Goal: Information Seeking & Learning: Learn about a topic

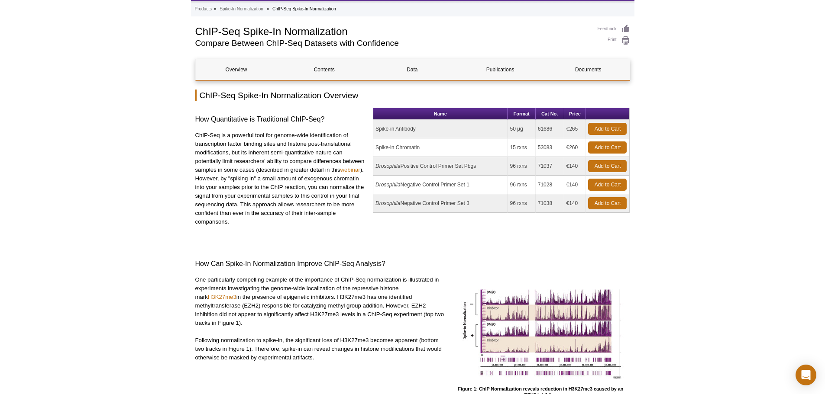
scroll to position [130, 0]
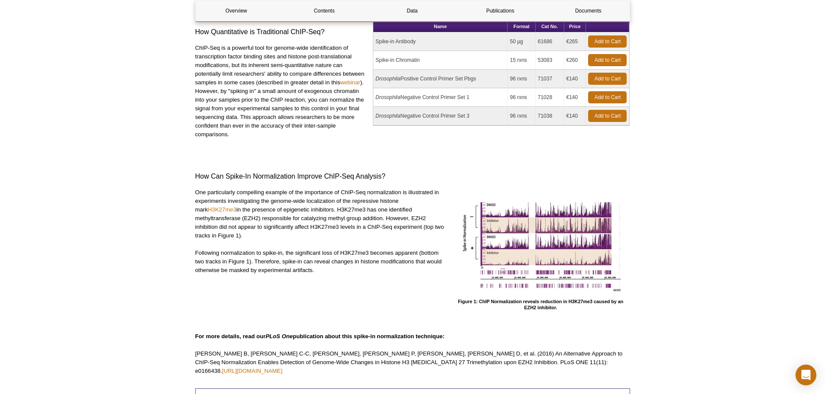
click at [533, 236] on img at bounding box center [540, 242] width 173 height 108
click at [502, 237] on img at bounding box center [540, 242] width 173 height 108
click at [522, 253] on img at bounding box center [540, 242] width 173 height 108
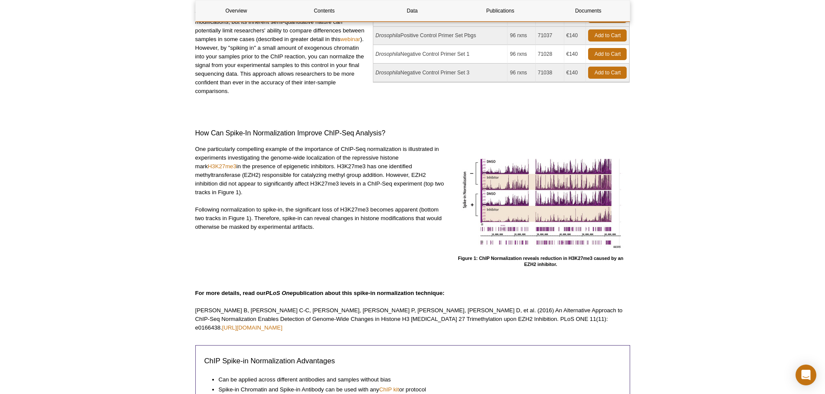
click at [526, 201] on img at bounding box center [540, 199] width 173 height 108
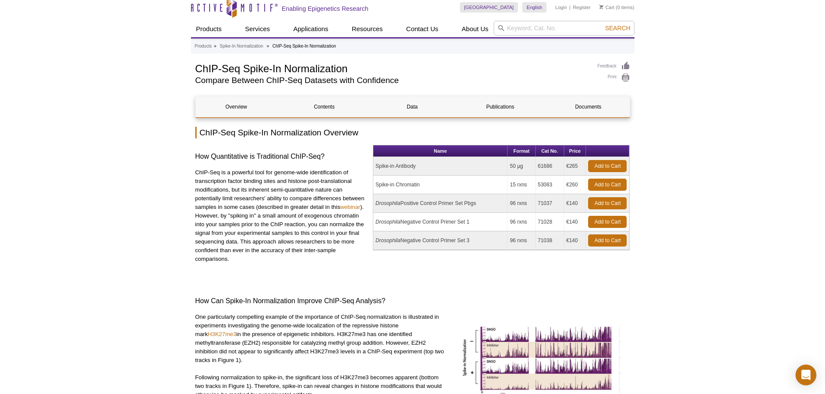
scroll to position [0, 0]
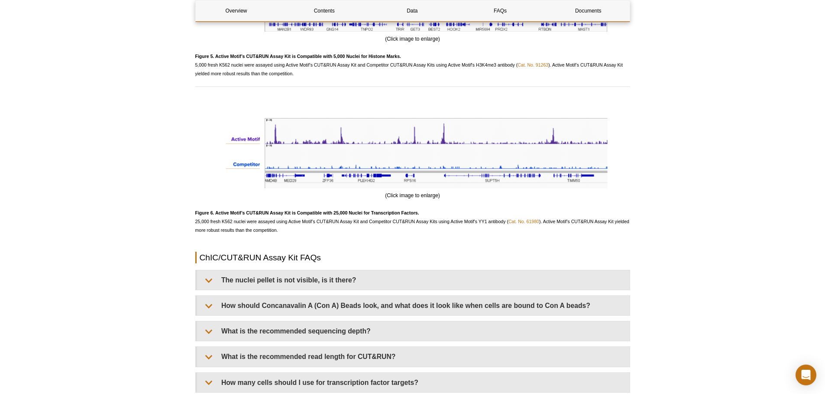
scroll to position [2325, 0]
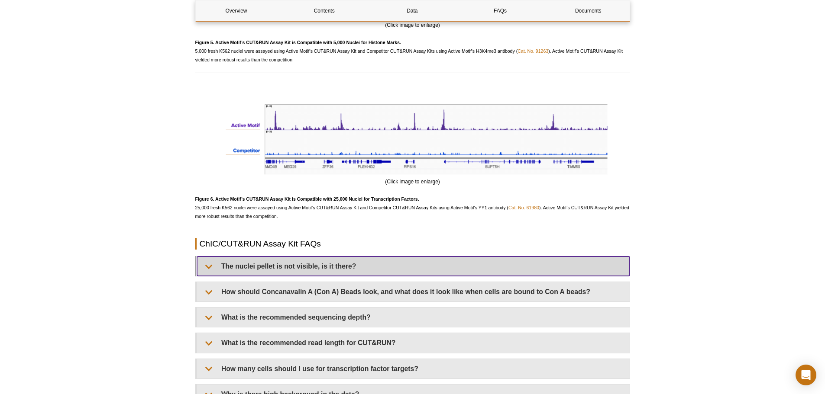
click at [419, 270] on summary "The nuclei pellet is not visible, is it there?" at bounding box center [413, 266] width 433 height 19
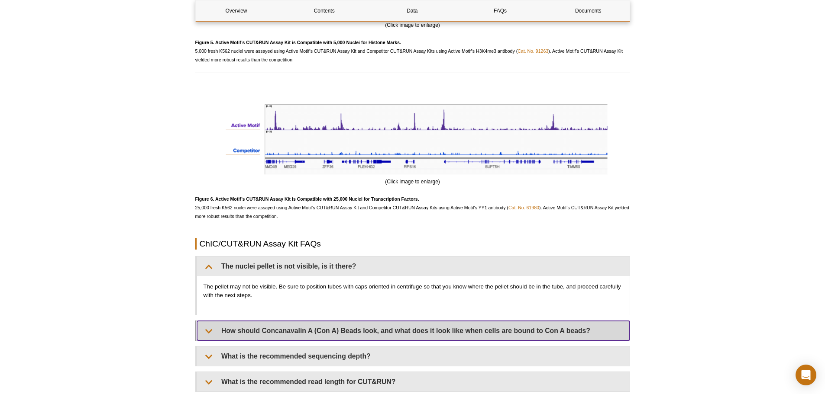
click at [250, 332] on summary "How should Concanavalin A (Con A) Beads look, and what does it look like when c…" at bounding box center [413, 330] width 433 height 19
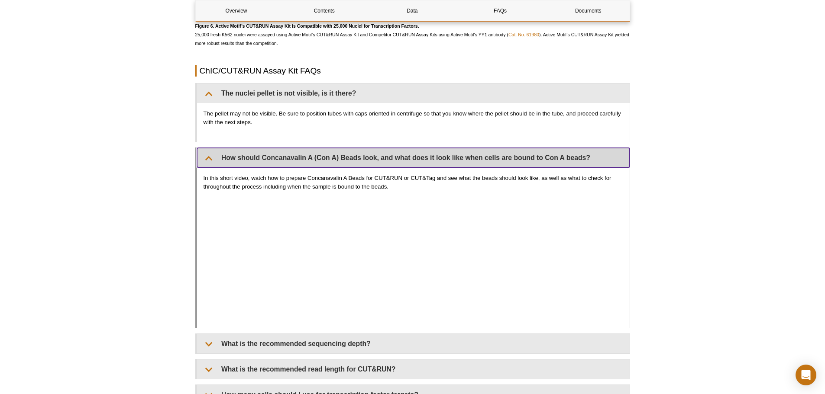
scroll to position [2585, 0]
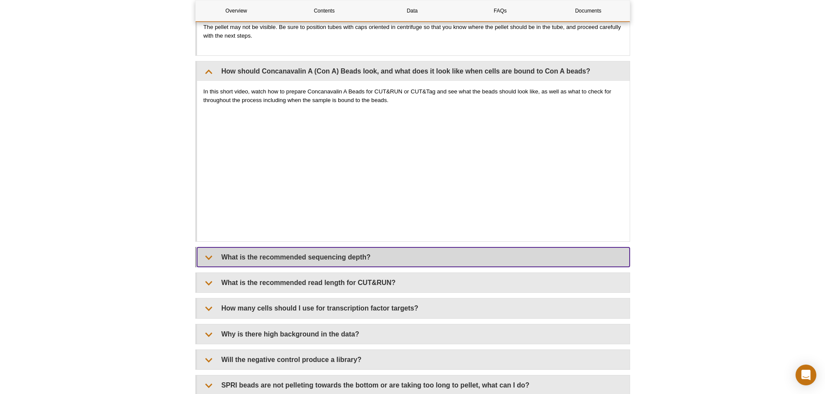
click at [266, 262] on summary "What is the recommended sequencing depth?" at bounding box center [413, 257] width 433 height 19
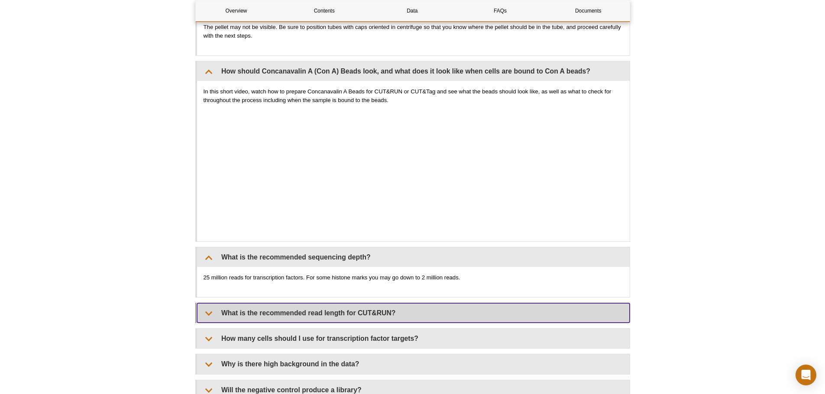
click at [273, 317] on summary "What is the recommended read length for CUT&RUN?" at bounding box center [413, 312] width 433 height 19
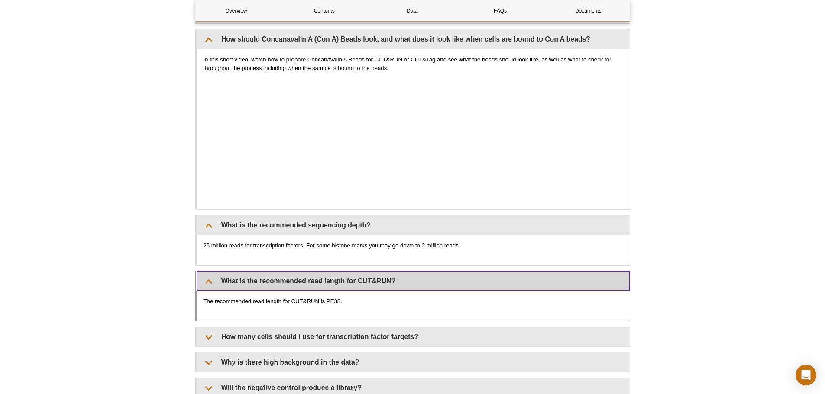
scroll to position [2715, 0]
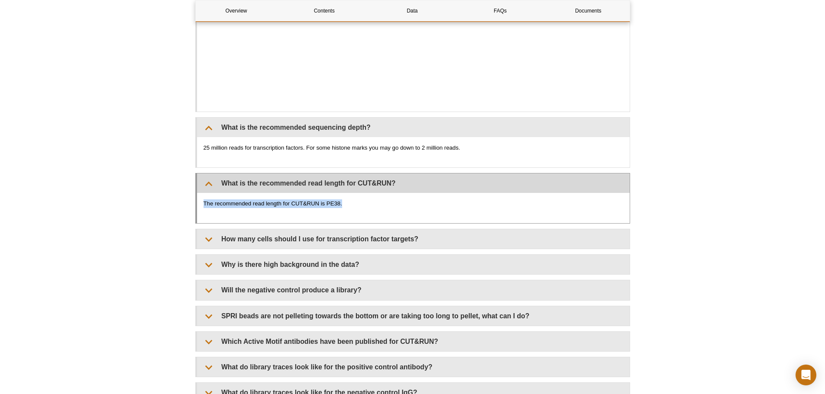
drag, startPoint x: 345, startPoint y: 204, endPoint x: 256, endPoint y: 176, distance: 93.9
click at [205, 203] on p "The recommended read length for CUT&RUN is PE38." at bounding box center [413, 204] width 420 height 9
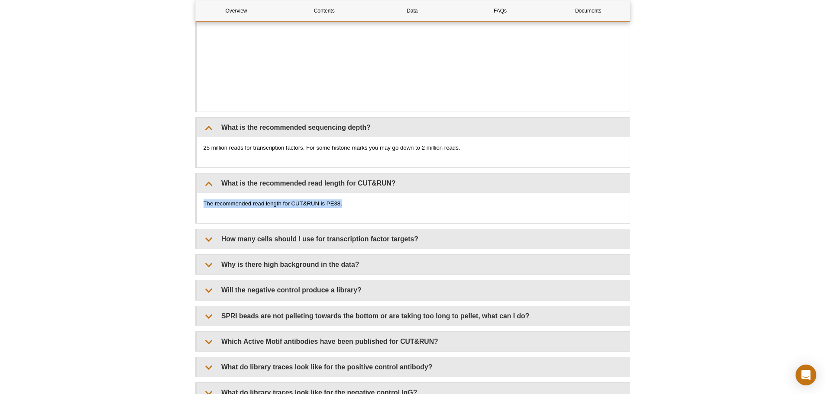
copy p "The recommended read length for CUT&RUN is PE38."
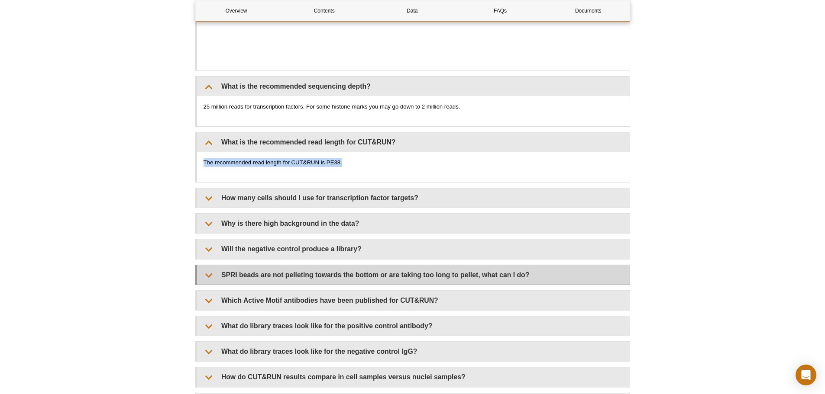
scroll to position [2801, 0]
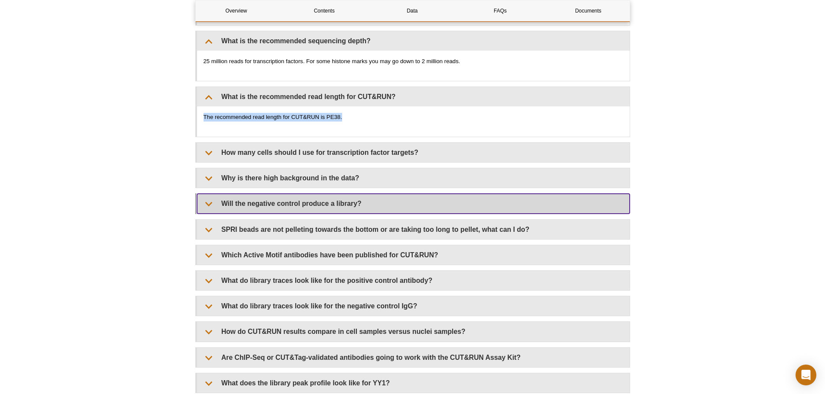
click at [299, 210] on summary "Will the negative control produce a library?" at bounding box center [413, 203] width 433 height 19
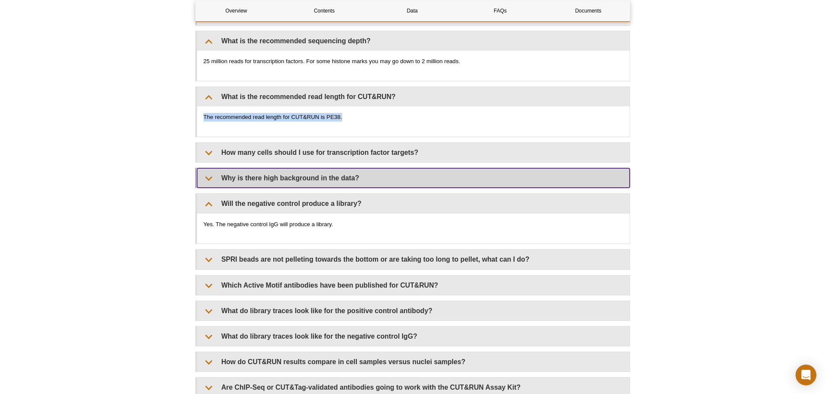
click at [312, 173] on summary "Why is there high background in the data?" at bounding box center [413, 177] width 433 height 19
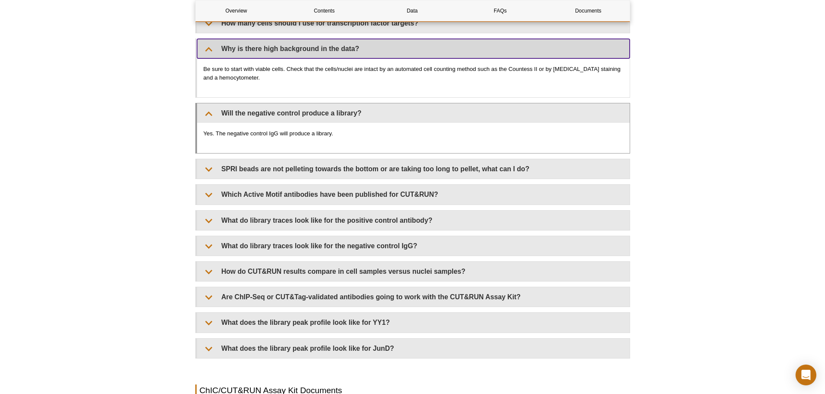
scroll to position [2931, 0]
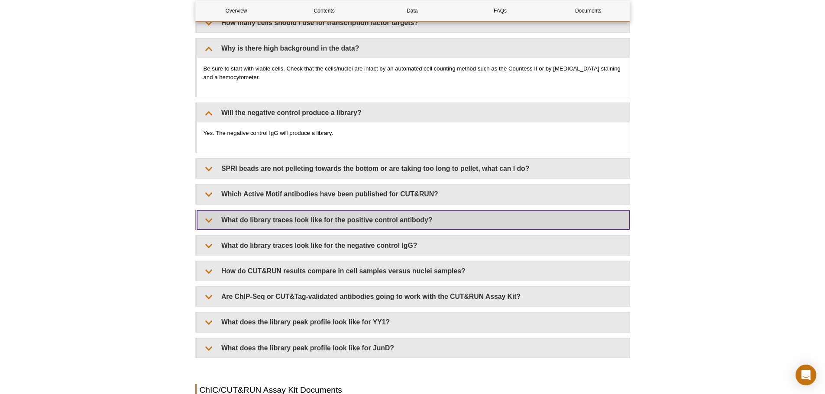
click at [303, 226] on summary "What do library traces look like for the positive control antibody?" at bounding box center [413, 219] width 433 height 19
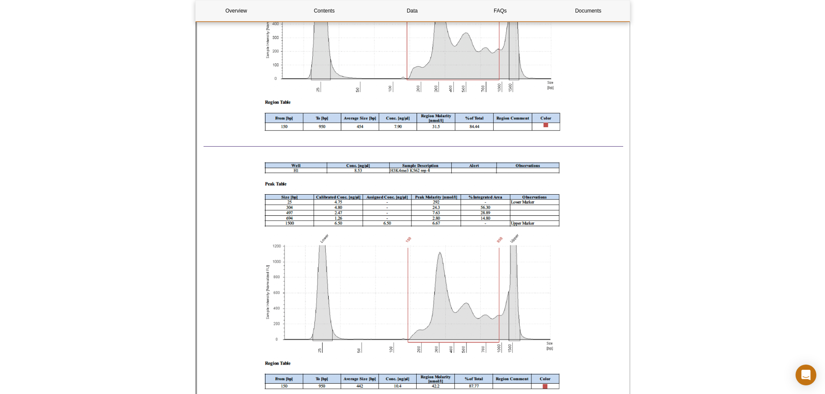
scroll to position [3970, 0]
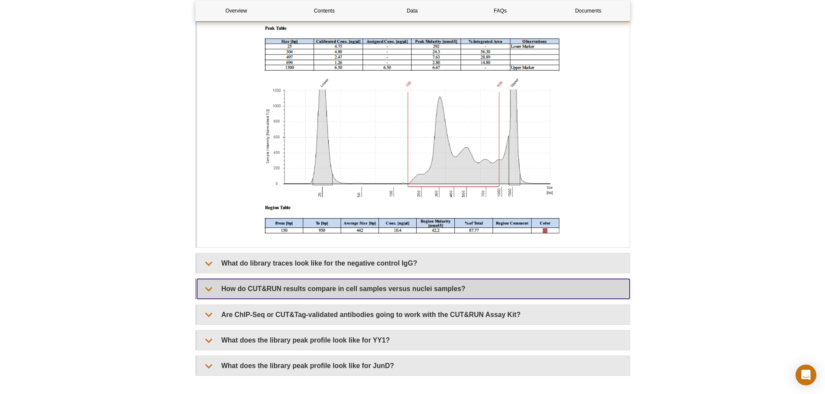
click at [335, 287] on summary "How do CUT&RUN results compare in cell samples versus nuclei samples?" at bounding box center [413, 288] width 433 height 19
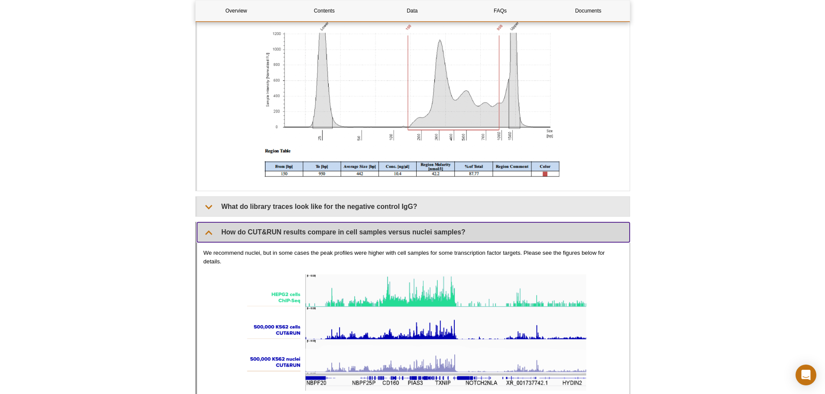
scroll to position [3927, 0]
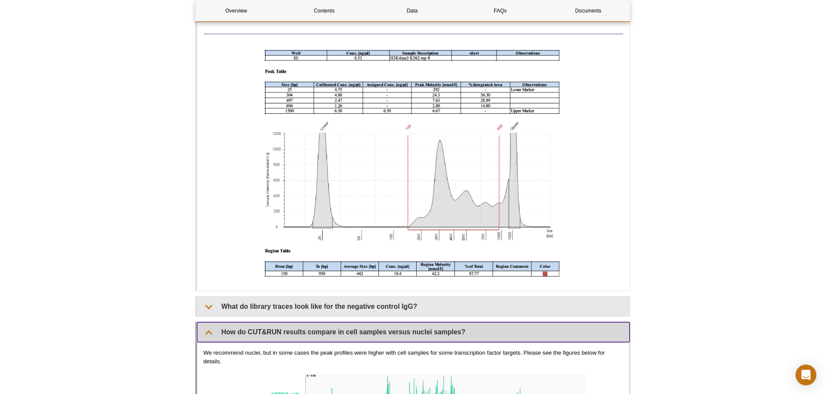
click at [285, 331] on summary "How do CUT&RUN results compare in cell samples versus nuclei samples?" at bounding box center [413, 332] width 433 height 19
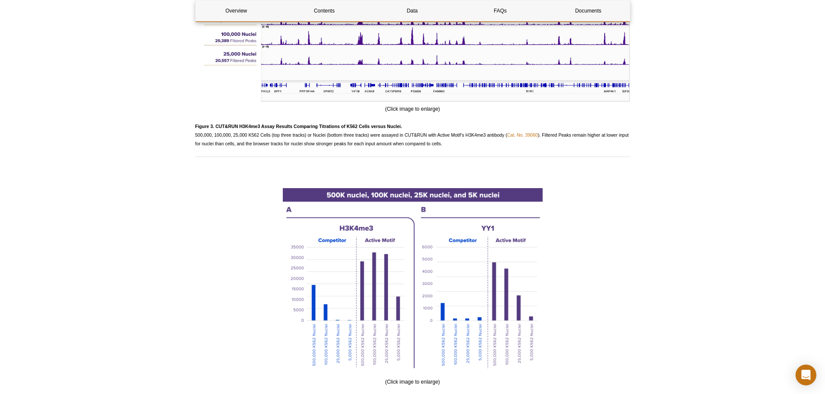
scroll to position [1514, 0]
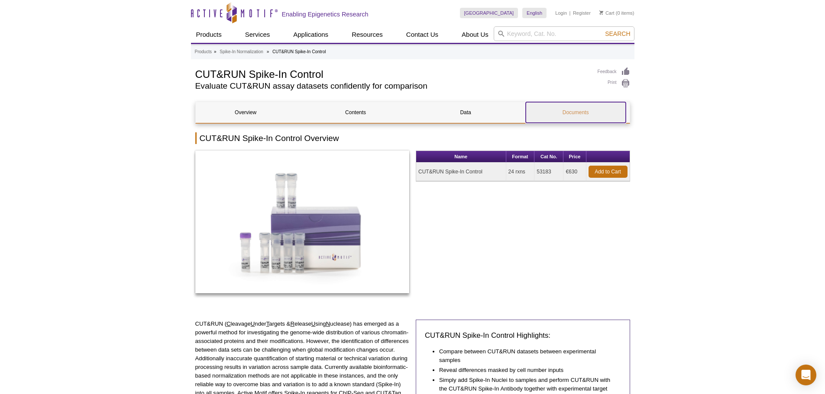
click at [574, 114] on link "Documents" at bounding box center [576, 112] width 100 height 21
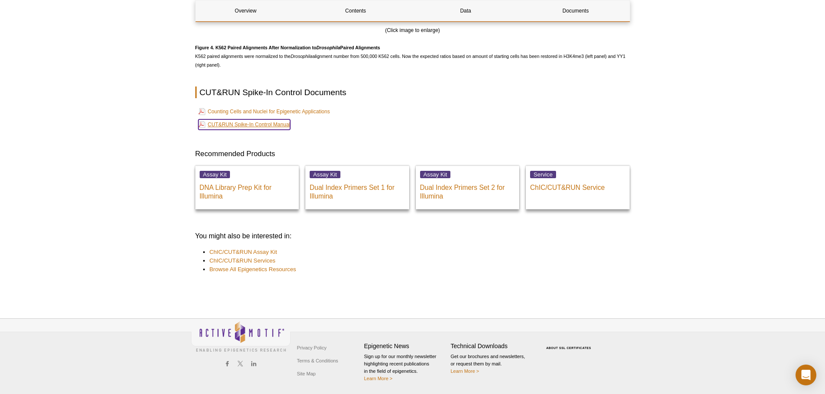
click at [273, 126] on link "CUT&RUN Spike-In Control Manual" at bounding box center [244, 124] width 92 height 10
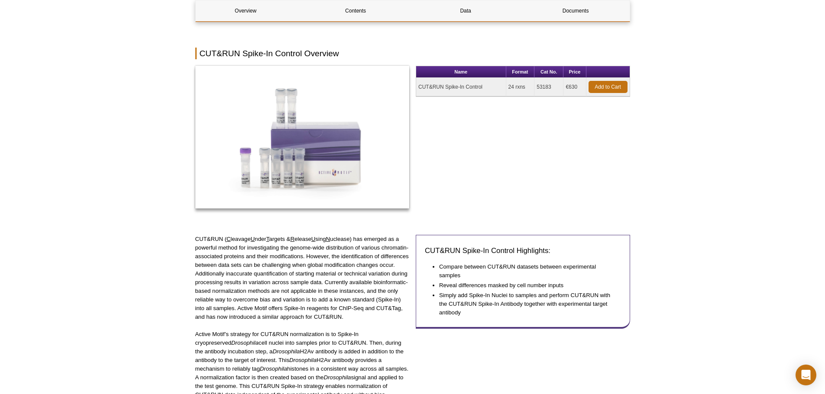
scroll to position [0, 0]
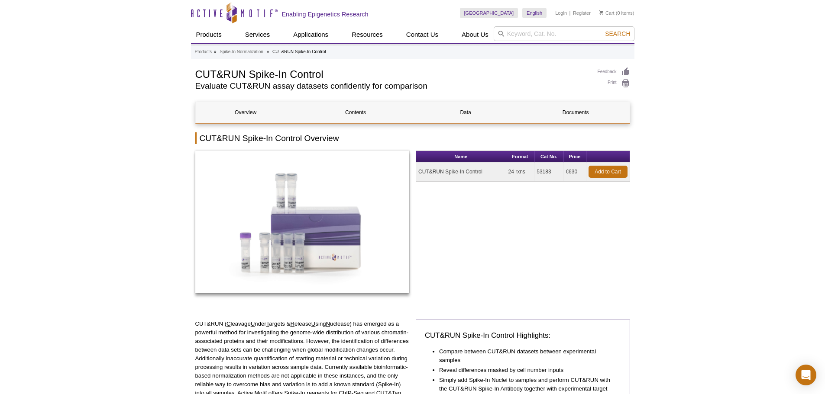
drag, startPoint x: 576, startPoint y: 171, endPoint x: 568, endPoint y: 170, distance: 8.3
click at [568, 170] on td "€630" at bounding box center [574, 172] width 23 height 19
copy td "630"
click at [458, 251] on div "Name Format Cat No. Price CUT&RUN Spike-In Control 24 rxns 53183 €630 Add to Ca…" at bounding box center [523, 227] width 214 height 152
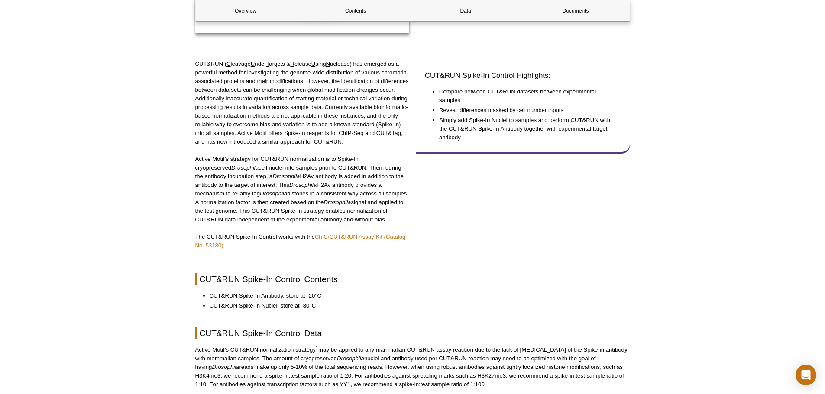
scroll to position [390, 0]
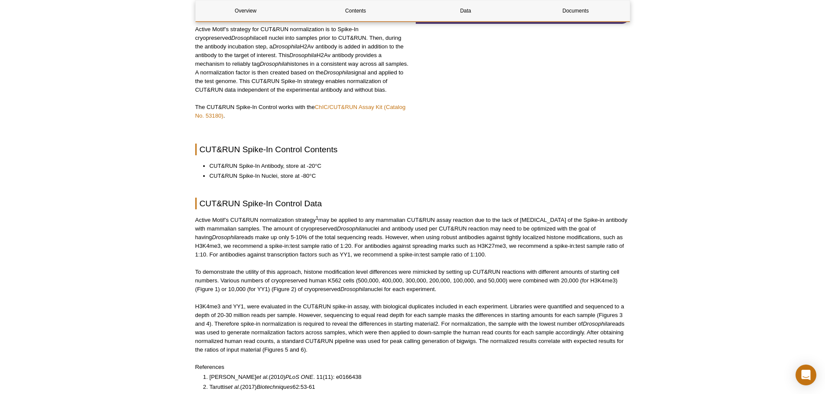
click at [497, 145] on h2 "CUT&RUN Spike-In Control Contents" at bounding box center [412, 150] width 435 height 12
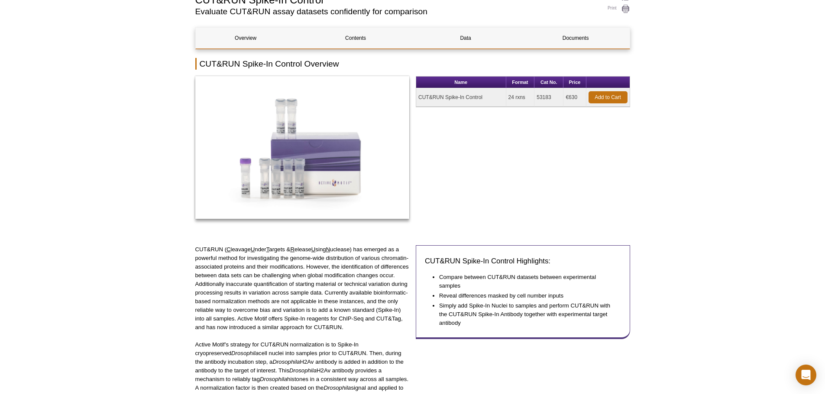
scroll to position [0, 0]
